Goal: Task Accomplishment & Management: Manage account settings

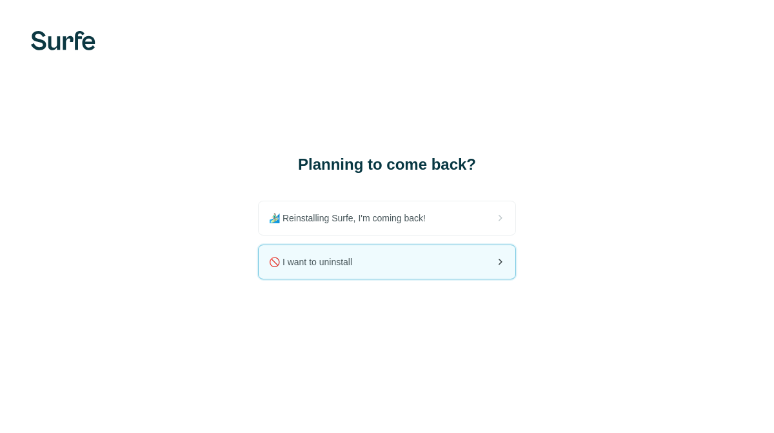
click at [435, 256] on div "🚫 I want to uninstall" at bounding box center [387, 262] width 257 height 34
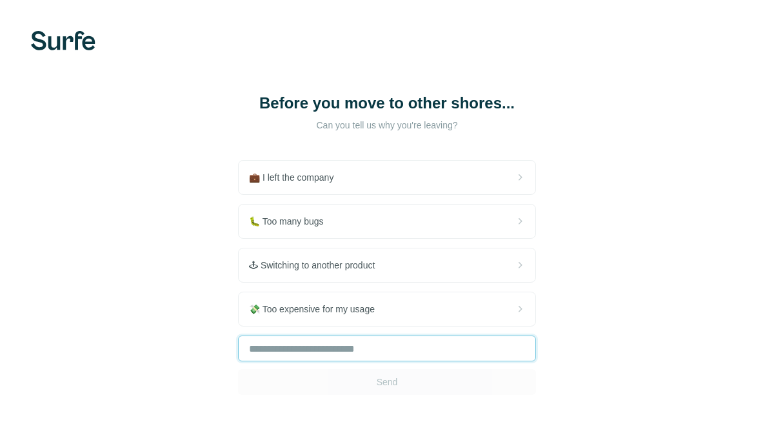
click at [383, 352] on input "text" at bounding box center [387, 349] width 298 height 26
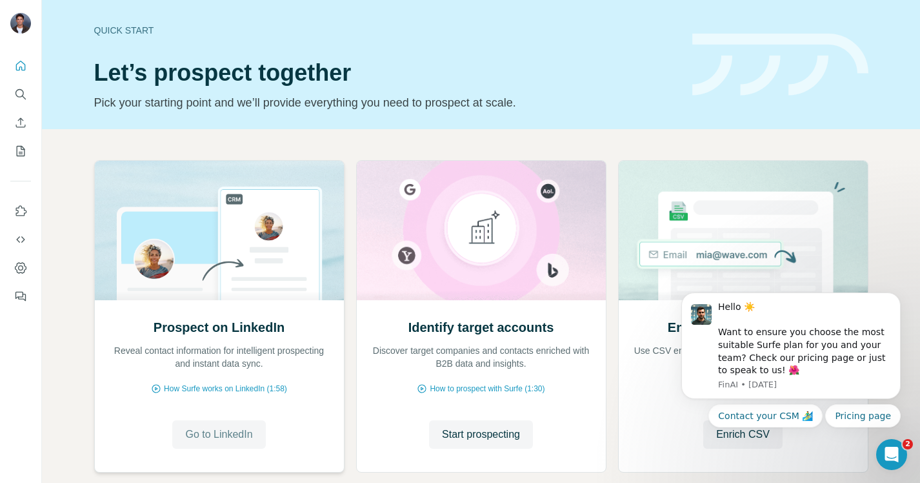
click at [215, 435] on span "Go to LinkedIn" at bounding box center [218, 433] width 67 height 15
